Goal: Find specific page/section: Find specific page/section

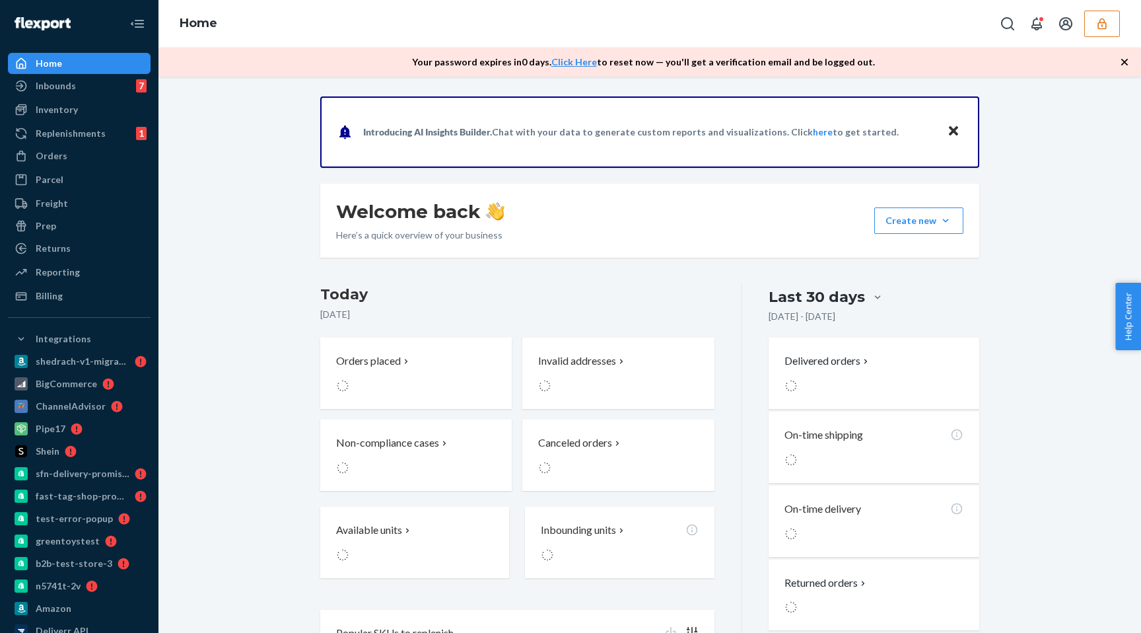
click at [1089, 19] on button "button" at bounding box center [1103, 24] width 36 height 26
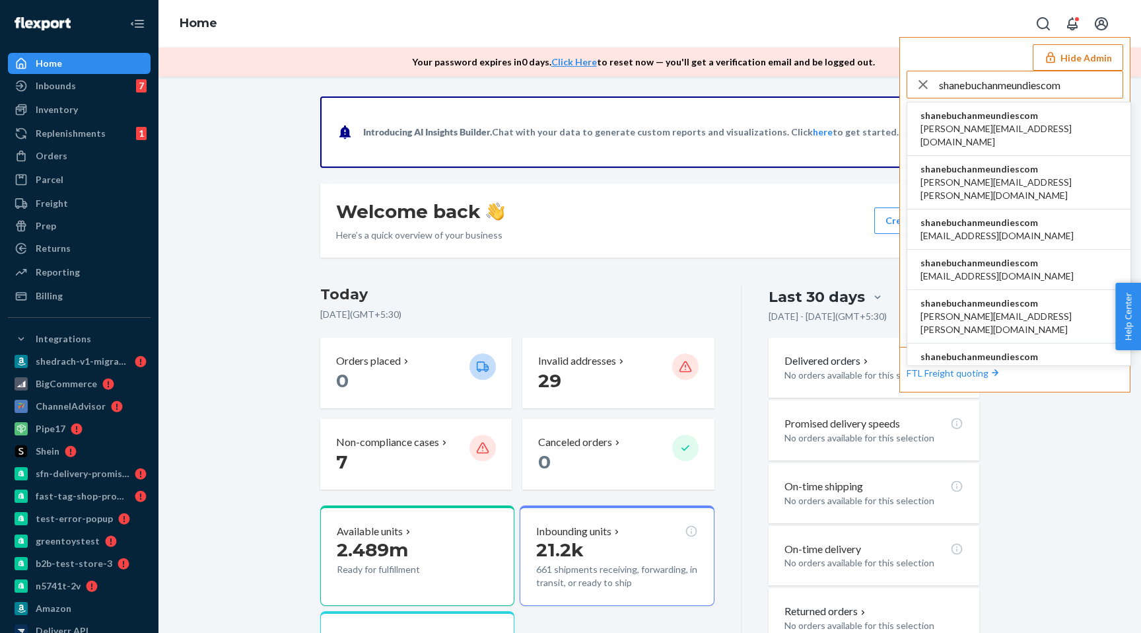
type input "shanebuchanmeundiescom"
click at [1041, 106] on li "[PERSON_NAME] [PERSON_NAME][EMAIL_ADDRESS][DOMAIN_NAME]" at bounding box center [1019, 129] width 223 height 54
